Goal: Task Accomplishment & Management: Use online tool/utility

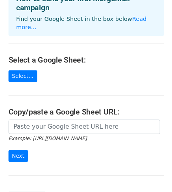
scroll to position [79, 0]
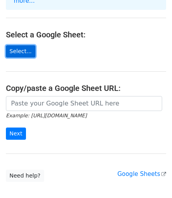
click at [24, 45] on link "Select..." at bounding box center [20, 51] width 29 height 12
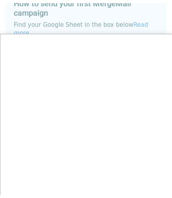
scroll to position [0, 0]
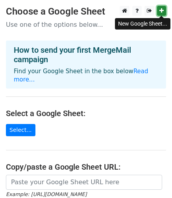
click at [164, 8] on link at bounding box center [161, 11] width 9 height 10
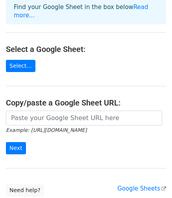
scroll to position [76, 0]
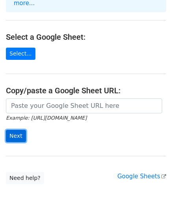
click at [12, 130] on input "Next" at bounding box center [16, 136] width 20 height 12
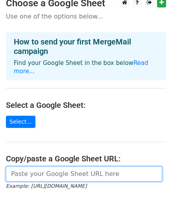
scroll to position [0, 0]
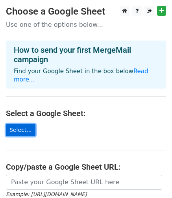
click at [20, 125] on link "Select..." at bounding box center [20, 130] width 29 height 12
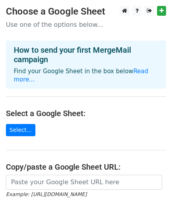
click at [55, 12] on h3 "Choose a Google Sheet" at bounding box center [86, 11] width 160 height 11
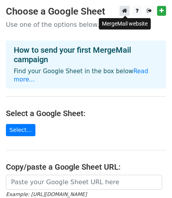
click at [127, 11] on icon at bounding box center [124, 11] width 5 height 6
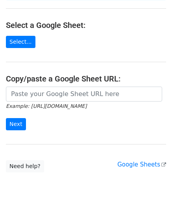
scroll to position [116, 0]
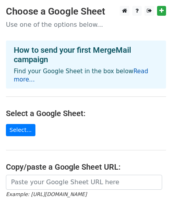
click at [138, 70] on link "Read more..." at bounding box center [81, 75] width 134 height 15
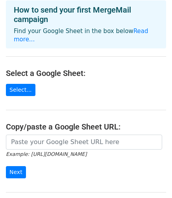
scroll to position [116, 0]
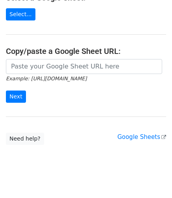
click at [86, 75] on small "Example: https://docs.google.com/spreadsheets/d/abc/edit" at bounding box center [46, 78] width 81 height 6
click at [17, 90] on input "Next" at bounding box center [16, 96] width 20 height 12
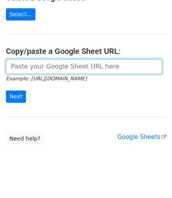
click at [42, 59] on input "url" at bounding box center [84, 66] width 156 height 15
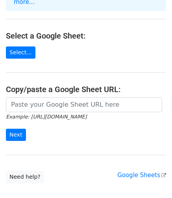
scroll to position [116, 0]
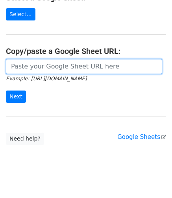
click at [36, 61] on input "url" at bounding box center [84, 66] width 156 height 15
paste input "https://drive.google.com/drive/u/8/"
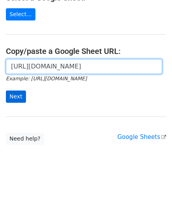
type input "https://drive.google.com/drive/u/8/"
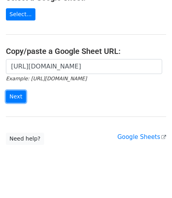
drag, startPoint x: 17, startPoint y: 85, endPoint x: 35, endPoint y: 105, distance: 27.2
click at [16, 90] on input "Next" at bounding box center [16, 96] width 20 height 12
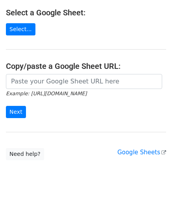
scroll to position [140, 0]
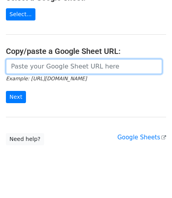
click at [56, 61] on input "url" at bounding box center [84, 66] width 156 height 15
paste input "[URL][DOMAIN_NAME]"
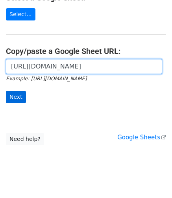
type input "[URL][DOMAIN_NAME]"
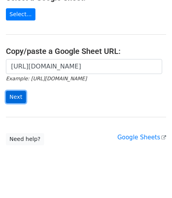
click at [14, 91] on input "Next" at bounding box center [16, 97] width 20 height 12
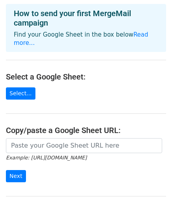
scroll to position [118, 0]
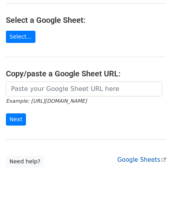
click at [147, 156] on link "Google Sheets" at bounding box center [141, 159] width 49 height 7
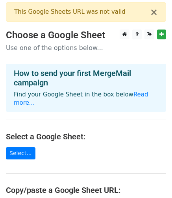
scroll to position [0, 0]
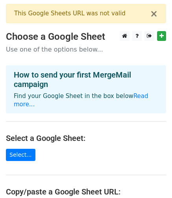
click at [61, 13] on div "This Google Sheets URL was not valid" at bounding box center [82, 13] width 136 height 9
click at [152, 14] on button "×" at bounding box center [154, 13] width 8 height 9
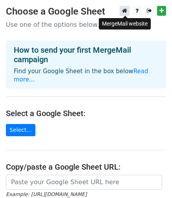
click at [125, 11] on icon at bounding box center [124, 11] width 5 height 6
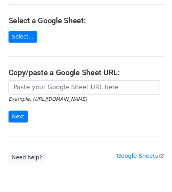
scroll to position [76, 0]
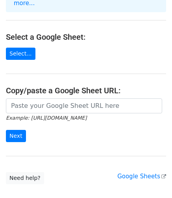
click at [46, 33] on h4 "Select a Google Sheet:" at bounding box center [86, 36] width 160 height 9
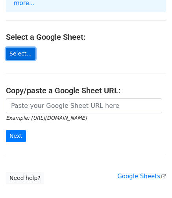
click at [27, 48] on link "Select..." at bounding box center [20, 54] width 29 height 12
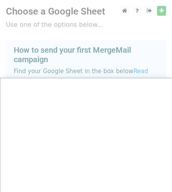
scroll to position [121, 0]
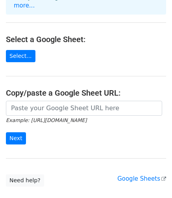
scroll to position [116, 0]
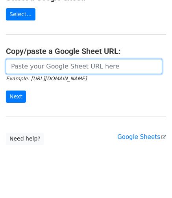
click at [50, 59] on input "url" at bounding box center [84, 66] width 156 height 15
paste input "https://drive.google.com/drive/u/8/my-drive"
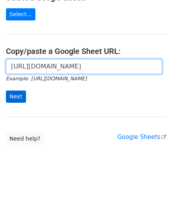
type input "https://drive.google.com/drive/u/8/my-drive"
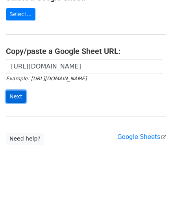
click at [19, 90] on input "Next" at bounding box center [16, 96] width 20 height 12
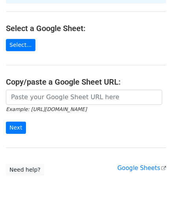
scroll to position [140, 0]
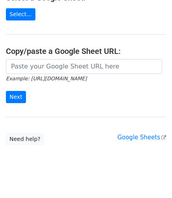
click at [66, 49] on main "× This Google Sheets URL was not valid Choose a Google Sheet Use one of the opt…" at bounding box center [86, 4] width 172 height 281
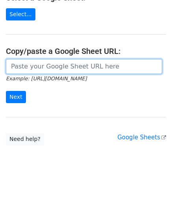
click at [64, 59] on input "url" at bounding box center [84, 66] width 156 height 15
paste input "https://drive.google.com/drive/u/8/my-drive"
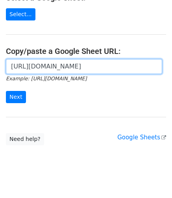
type input "https://drive.google.com/drive/u/8/my-drive"
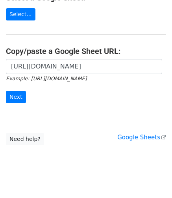
click at [146, 46] on h4 "Copy/paste a Google Sheet URL:" at bounding box center [86, 50] width 160 height 9
click at [14, 91] on input "Next" at bounding box center [16, 97] width 20 height 12
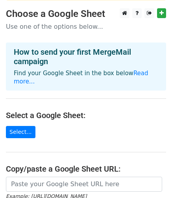
scroll to position [39, 0]
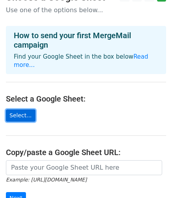
click at [26, 109] on link "Select..." at bounding box center [20, 115] width 29 height 12
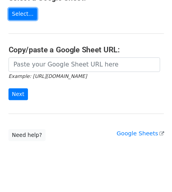
scroll to position [0, 0]
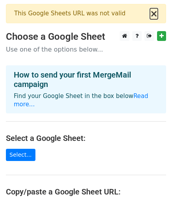
click at [154, 15] on button "×" at bounding box center [154, 13] width 8 height 9
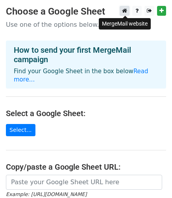
click at [123, 12] on icon at bounding box center [124, 11] width 5 height 6
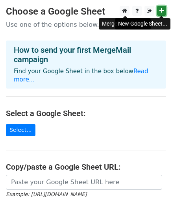
click at [160, 10] on icon at bounding box center [161, 11] width 4 height 6
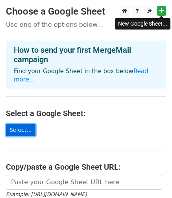
click at [19, 124] on link "Select..." at bounding box center [20, 130] width 29 height 12
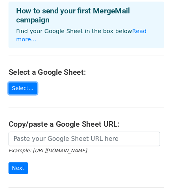
scroll to position [37, 0]
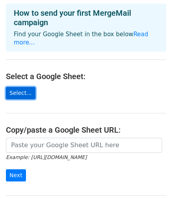
click at [23, 87] on link "Select..." at bounding box center [20, 93] width 29 height 12
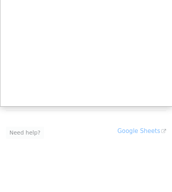
scroll to position [0, 0]
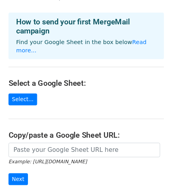
scroll to position [39, 0]
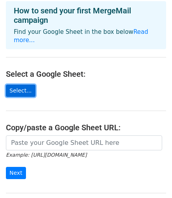
click at [20, 85] on link "Select..." at bounding box center [20, 91] width 29 height 12
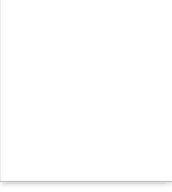
scroll to position [0, 0]
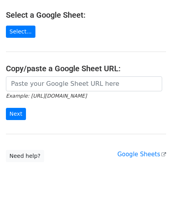
scroll to position [116, 0]
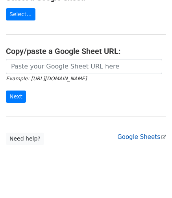
click at [149, 133] on link "Google Sheets" at bounding box center [141, 136] width 49 height 7
click at [15, 13] on main "Choose a Google Sheet Use one of the options below... How to send your first Me…" at bounding box center [86, 17] width 172 height 254
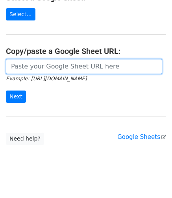
drag, startPoint x: 40, startPoint y: 59, endPoint x: 28, endPoint y: 68, distance: 14.4
click at [40, 59] on input "url" at bounding box center [84, 66] width 156 height 15
paste input "[URL][DOMAIN_NAME]"
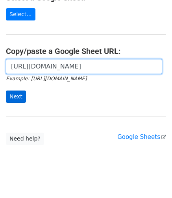
type input "[URL][DOMAIN_NAME]"
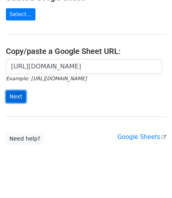
click at [15, 90] on input "Next" at bounding box center [16, 96] width 20 height 12
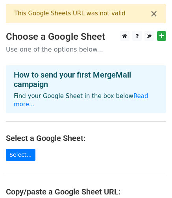
click at [120, 36] on div at bounding box center [141, 36] width 49 height 10
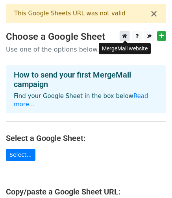
click at [123, 36] on icon at bounding box center [124, 36] width 5 height 6
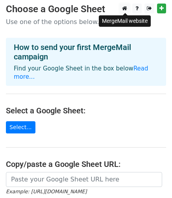
scroll to position [39, 0]
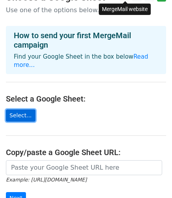
click at [23, 111] on link "Select..." at bounding box center [20, 115] width 29 height 12
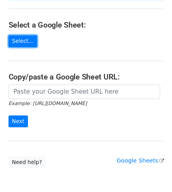
scroll to position [101, 0]
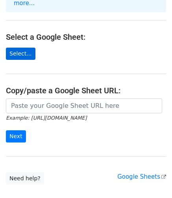
click at [29, 46] on main "× This Google Sheets URL was not valid Choose a Google Sheet Use one of the opt…" at bounding box center [86, 43] width 172 height 281
click at [26, 48] on link "Select..." at bounding box center [20, 54] width 29 height 12
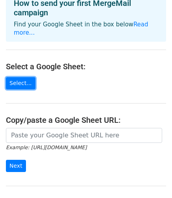
scroll to position [140, 0]
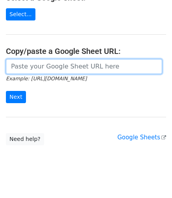
click at [28, 59] on input "url" at bounding box center [84, 66] width 156 height 15
paste input "https://docs.google.com/spreadsheets/u/0/"
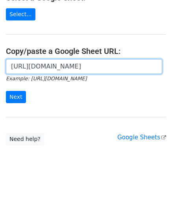
type input "https://docs.google.com/spreadsheets/u/0/"
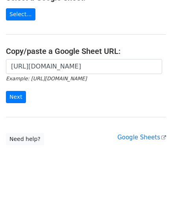
click at [36, 79] on form "https://docs.google.com/spreadsheets/u/0/ Example: https://docs.google.com/spre…" at bounding box center [86, 81] width 160 height 44
click at [16, 91] on input "Next" at bounding box center [16, 97] width 20 height 12
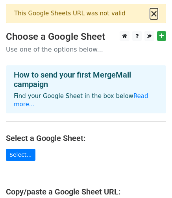
click at [156, 11] on button "×" at bounding box center [154, 13] width 8 height 9
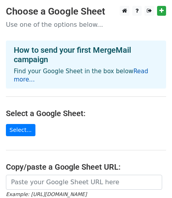
click at [131, 69] on link "Read more..." at bounding box center [81, 75] width 134 height 15
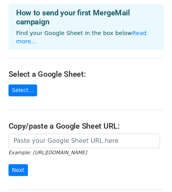
scroll to position [37, 0]
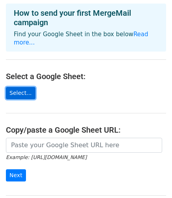
click at [18, 87] on link "Select..." at bounding box center [20, 93] width 29 height 12
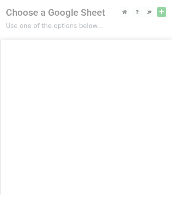
scroll to position [0, 0]
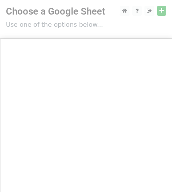
click at [106, 27] on div at bounding box center [86, 156] width 172 height 313
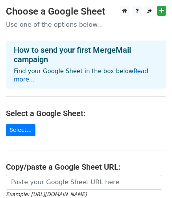
click at [128, 72] on link "Read more..." at bounding box center [81, 75] width 134 height 15
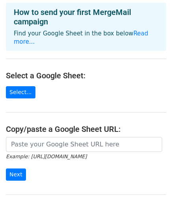
scroll to position [116, 0]
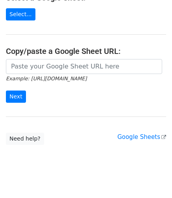
click at [39, 46] on h4 "Copy/paste a Google Sheet URL:" at bounding box center [86, 50] width 160 height 9
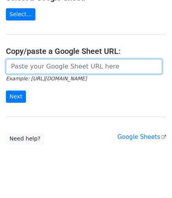
click at [38, 59] on input "url" at bounding box center [84, 66] width 156 height 15
click at [33, 59] on input "url" at bounding box center [84, 66] width 156 height 15
paste input "https://docs.google.com/spreadsheets/u/0/"
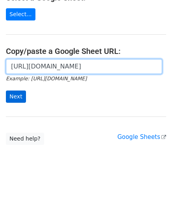
type input "https://docs.google.com/spreadsheets/u/0/"
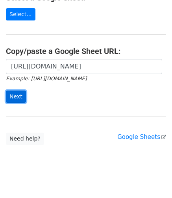
click at [15, 90] on input "Next" at bounding box center [16, 96] width 20 height 12
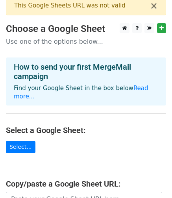
scroll to position [140, 0]
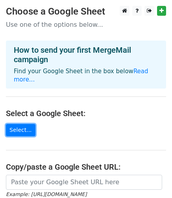
click at [19, 124] on link "Select..." at bounding box center [20, 130] width 29 height 12
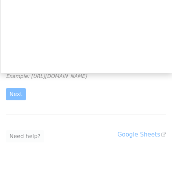
scroll to position [116, 0]
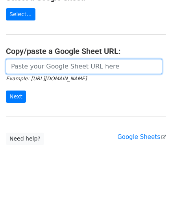
click at [79, 60] on input "url" at bounding box center [84, 66] width 156 height 15
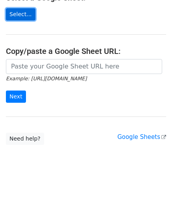
click at [22, 8] on link "Select..." at bounding box center [20, 14] width 29 height 12
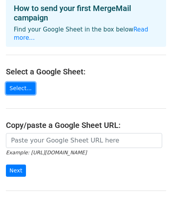
scroll to position [0, 0]
